Goal: Transaction & Acquisition: Purchase product/service

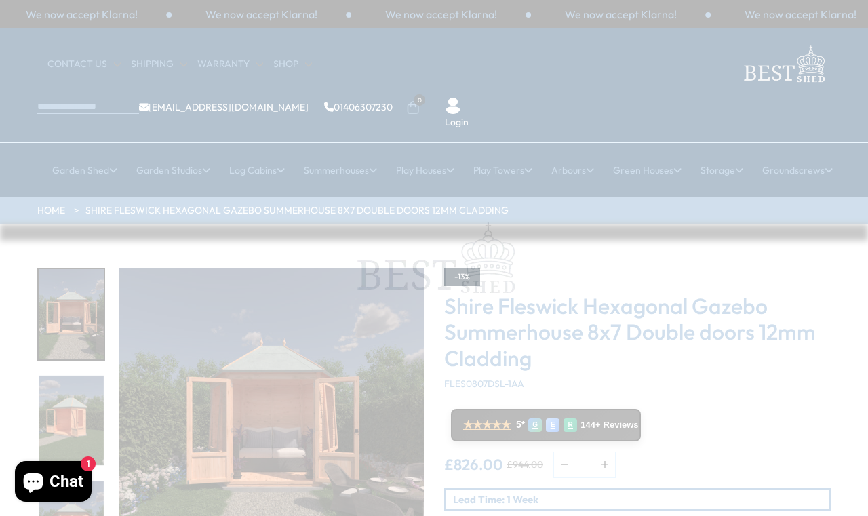
scroll to position [7, 0]
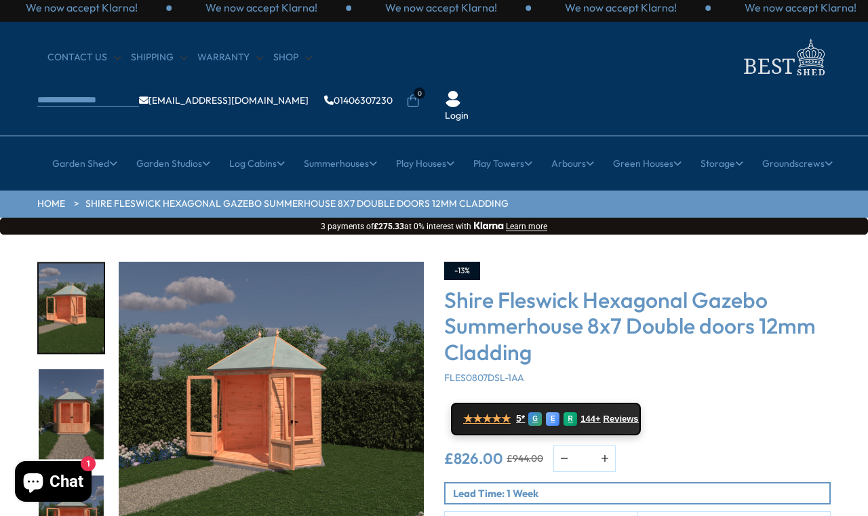
click at [102, 369] on img "3 / 9" at bounding box center [71, 414] width 65 height 90
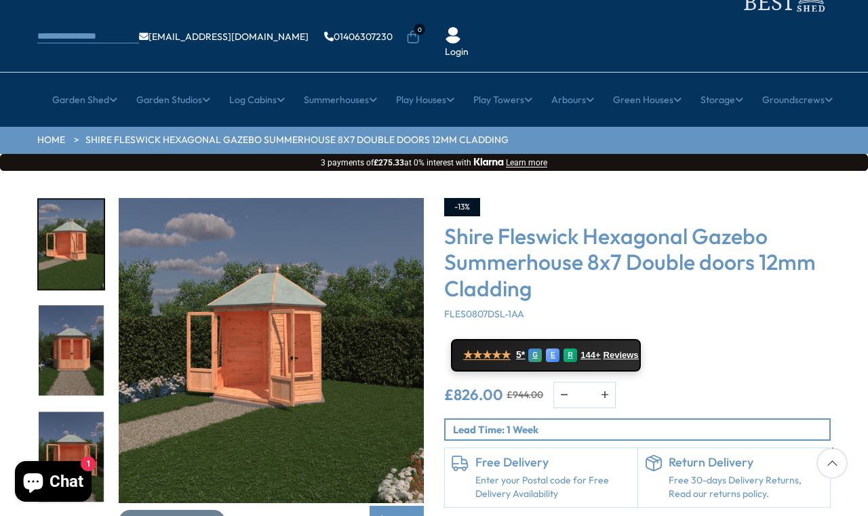
scroll to position [77, 0]
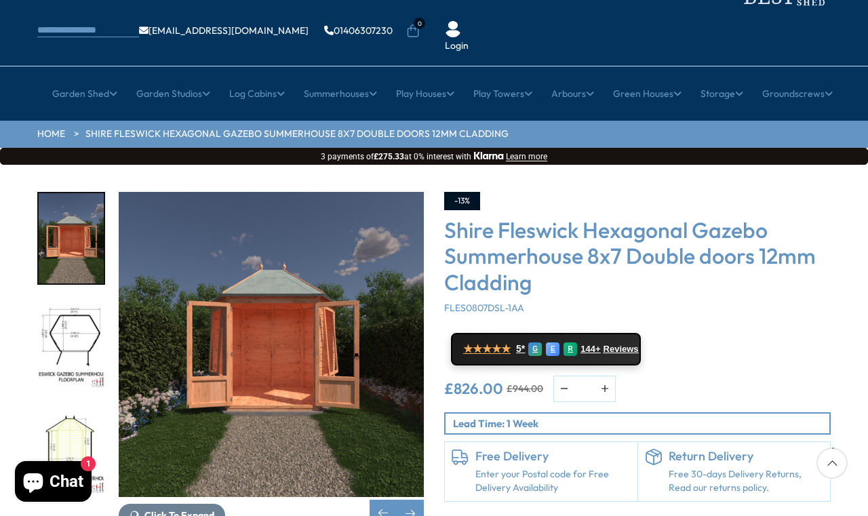
click at [79, 419] on img "6 / 9" at bounding box center [71, 450] width 65 height 90
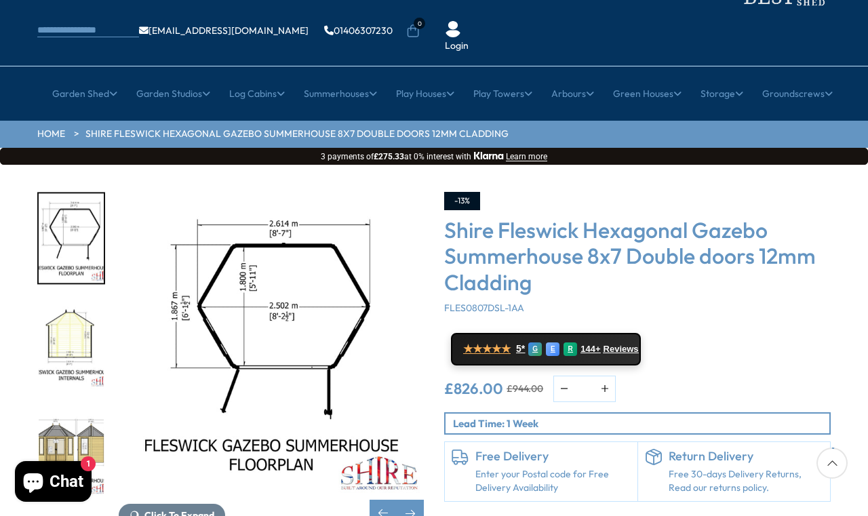
click at [76, 300] on img "6 / 9" at bounding box center [71, 345] width 65 height 90
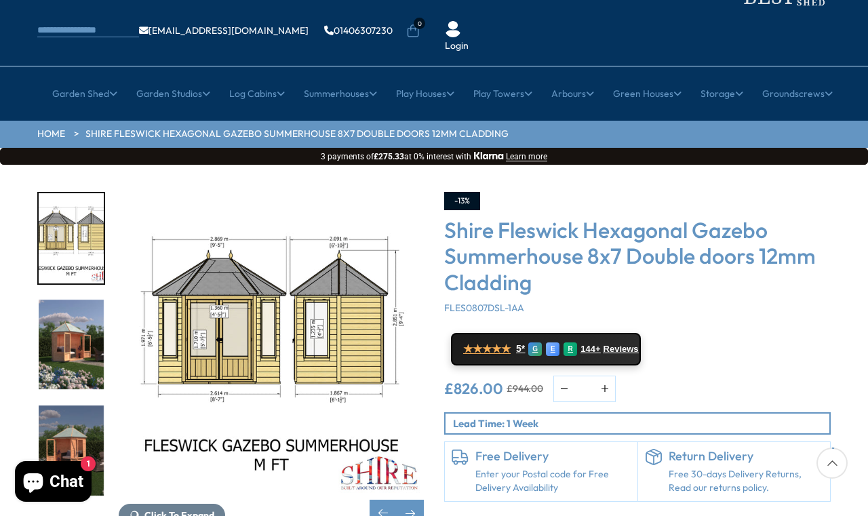
click at [74, 401] on div at bounding box center [77, 344] width 81 height 305
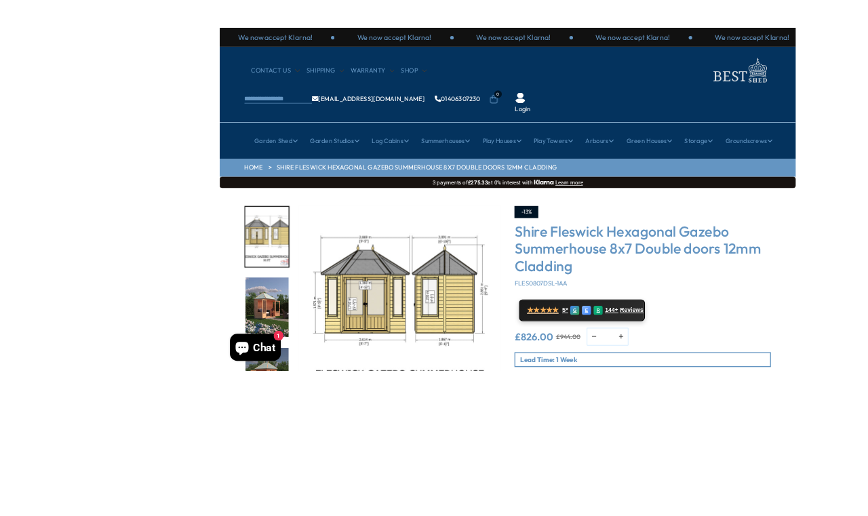
scroll to position [50, 0]
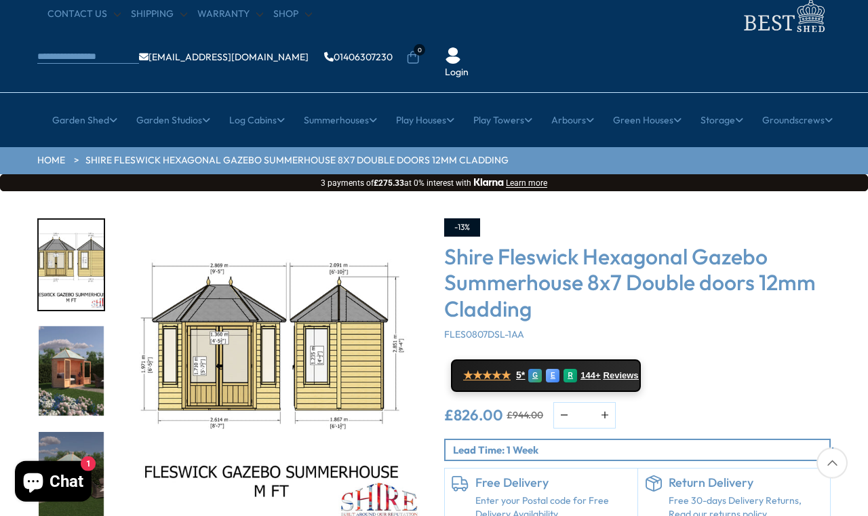
click at [82, 326] on img "8 / 9" at bounding box center [71, 371] width 65 height 90
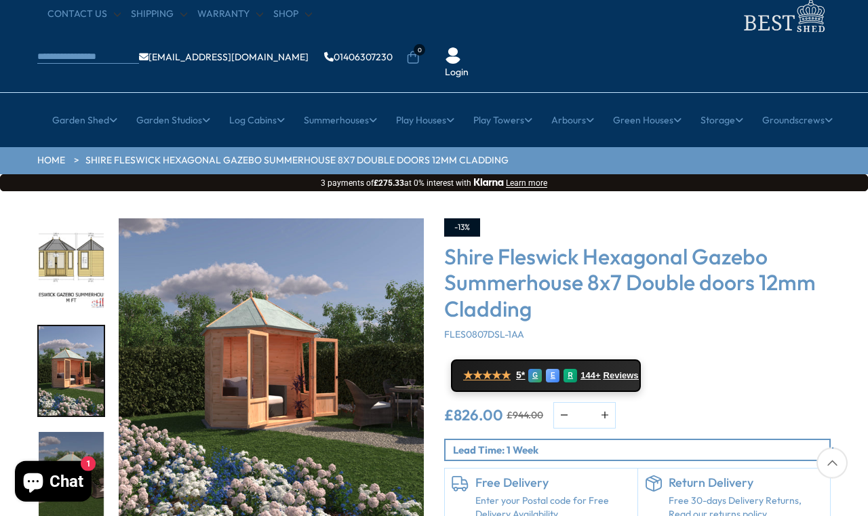
click at [71, 432] on img "9 / 9" at bounding box center [71, 477] width 65 height 90
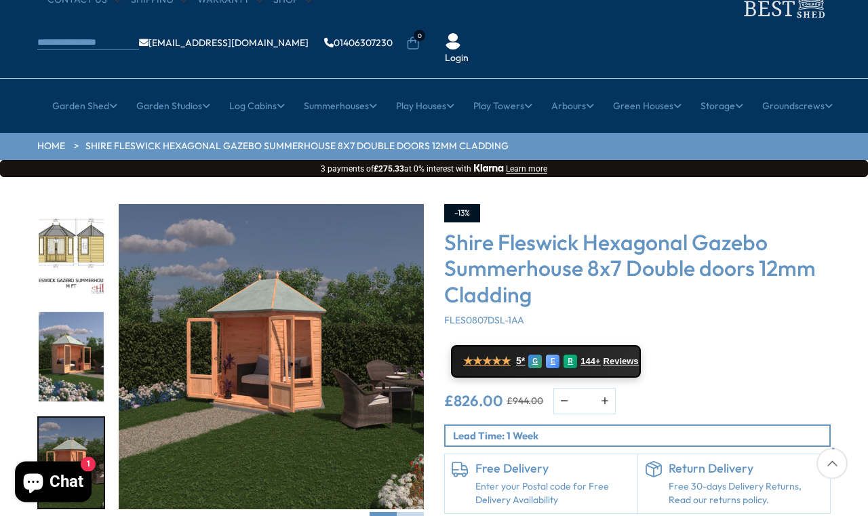
scroll to position [0, 0]
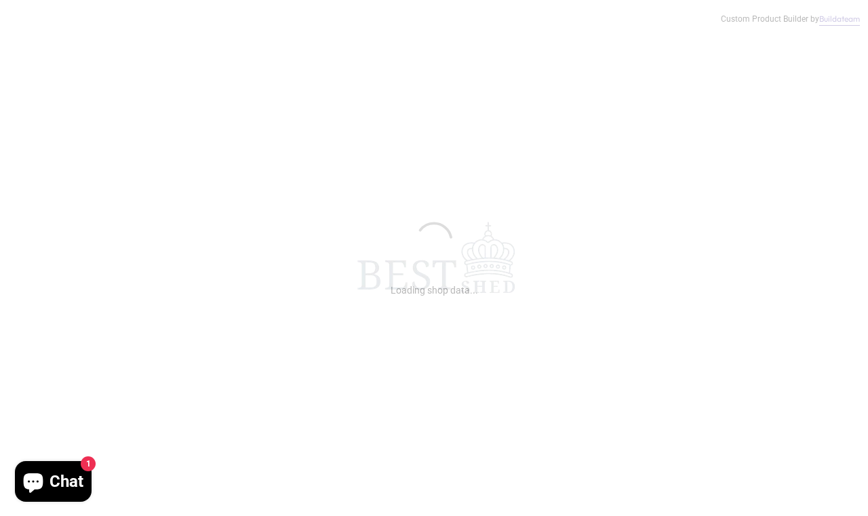
scroll to position [7, 19]
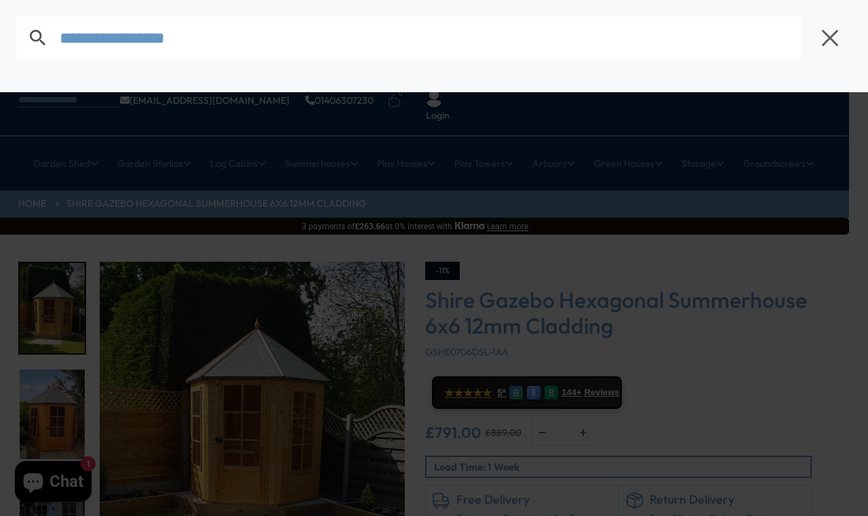
scroll to position [6, 19]
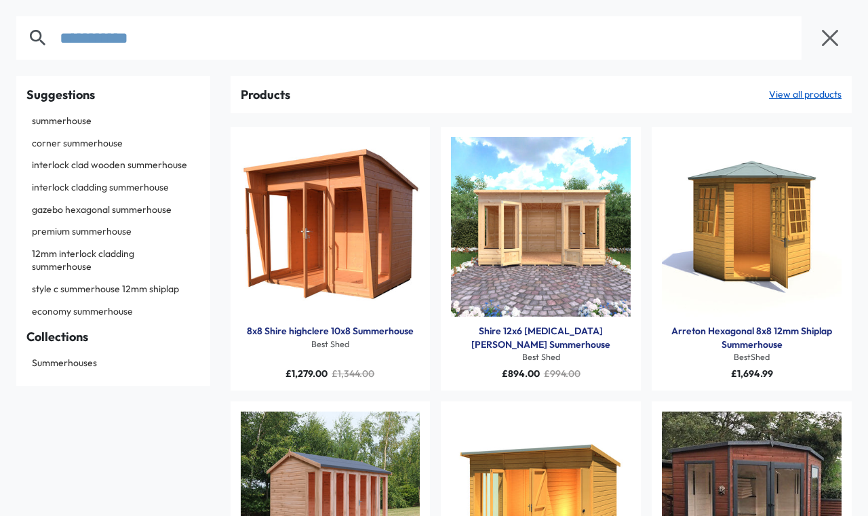
type input "**********"
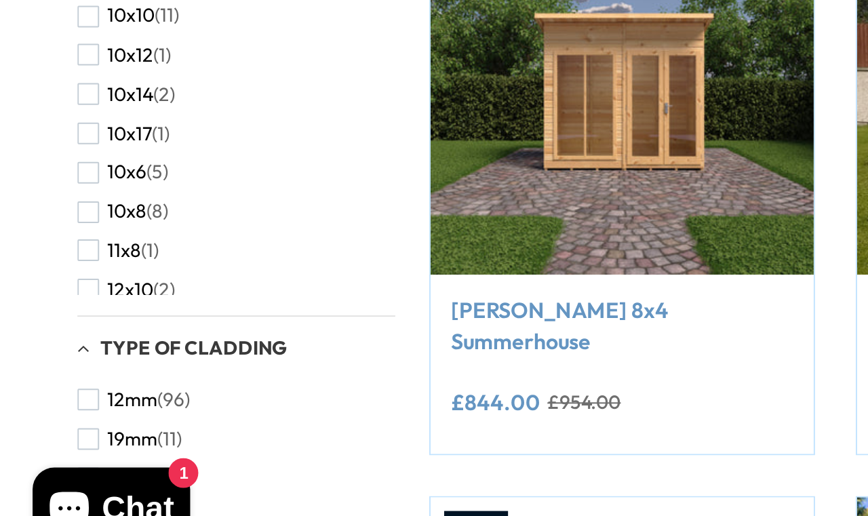
scroll to position [299, 0]
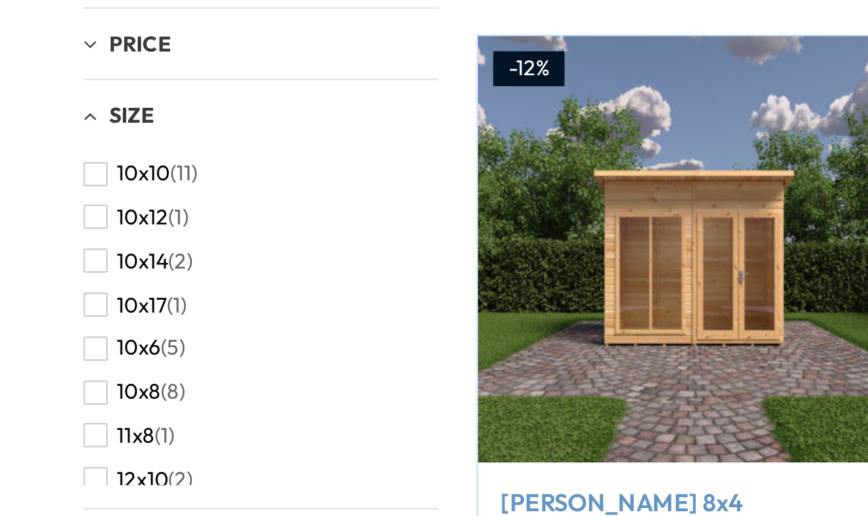
click at [66, 201] on span "Size" at bounding box center [59, 207] width 20 height 12
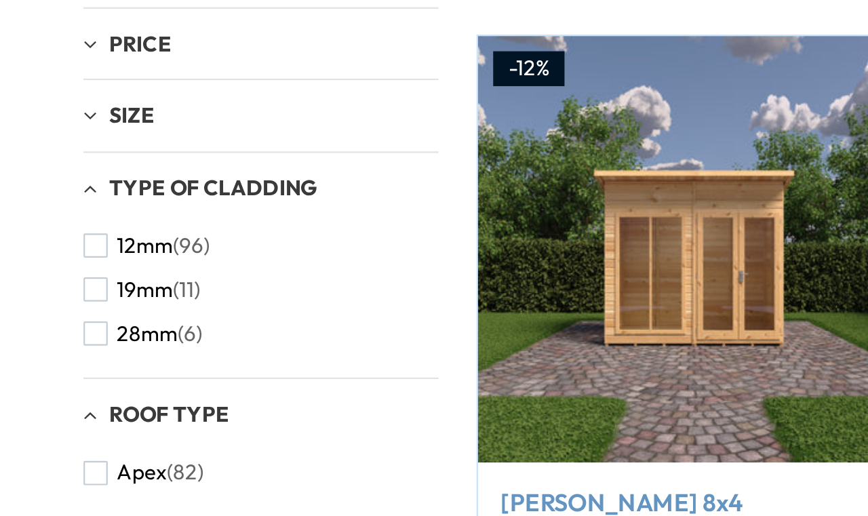
click at [63, 201] on span "Size" at bounding box center [59, 207] width 20 height 12
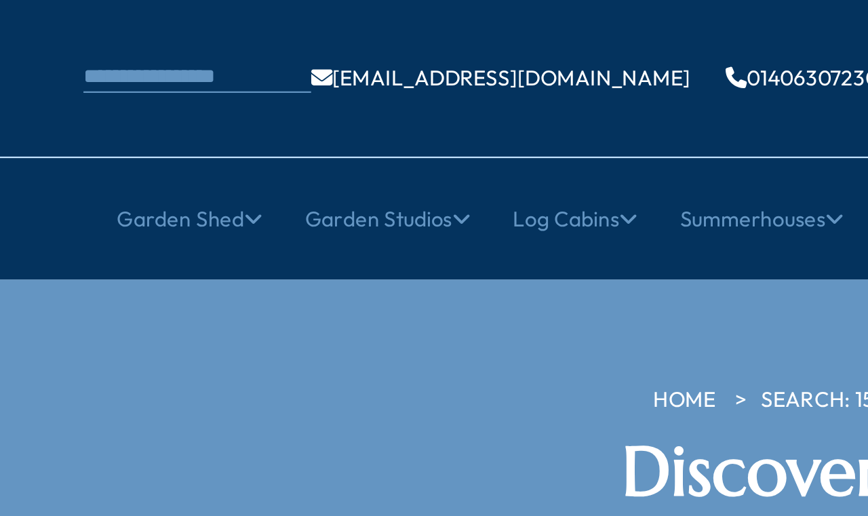
scroll to position [0, 0]
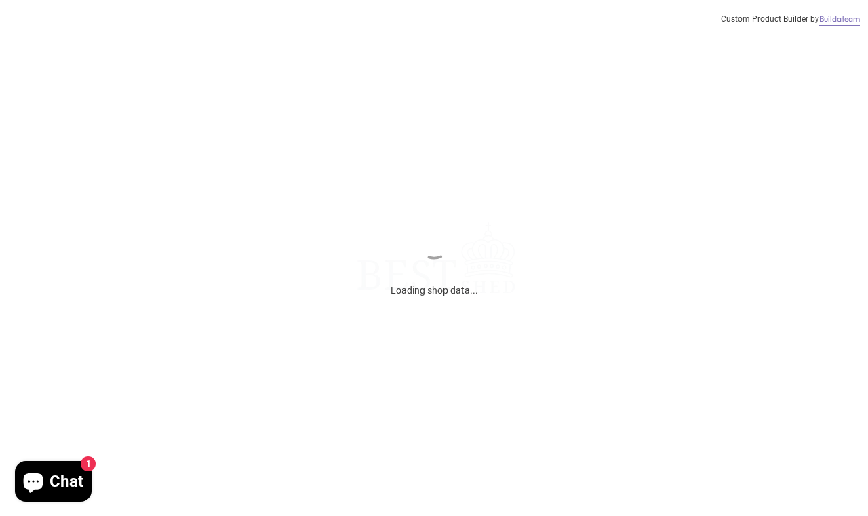
scroll to position [7, 19]
